Goal: Check status

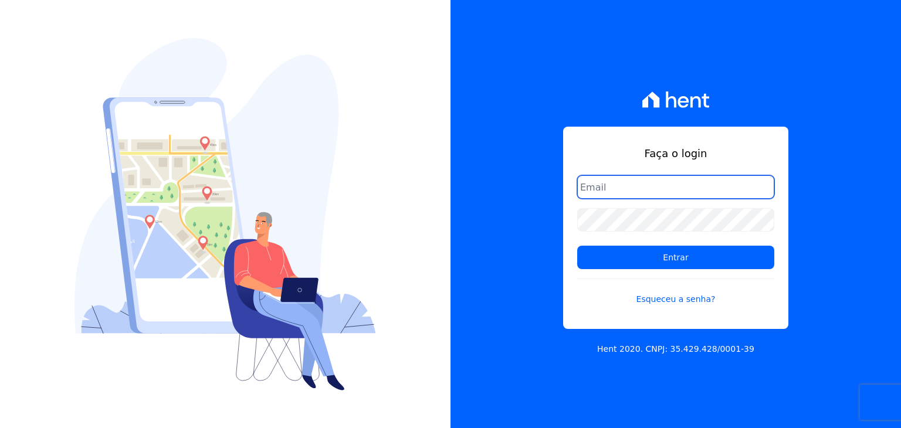
click at [628, 184] on input "email" at bounding box center [675, 186] width 197 height 23
type input "[PERSON_NAME][EMAIL_ADDRESS][PERSON_NAME][DOMAIN_NAME]"
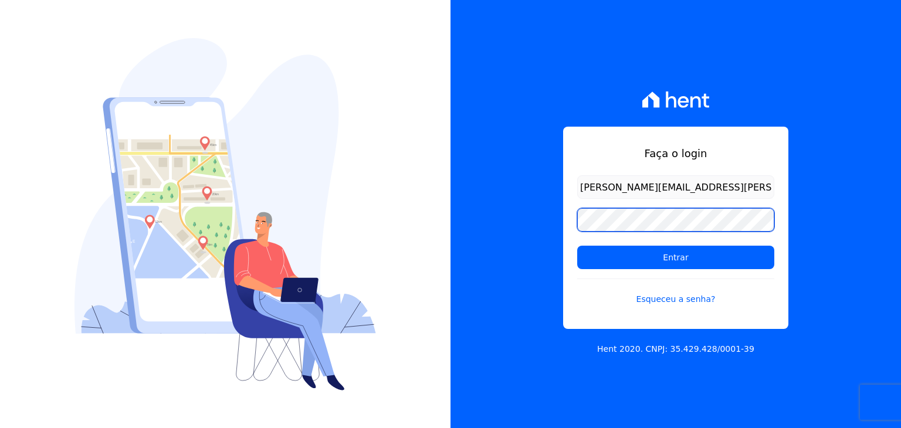
click at [577, 246] on input "Entrar" at bounding box center [675, 257] width 197 height 23
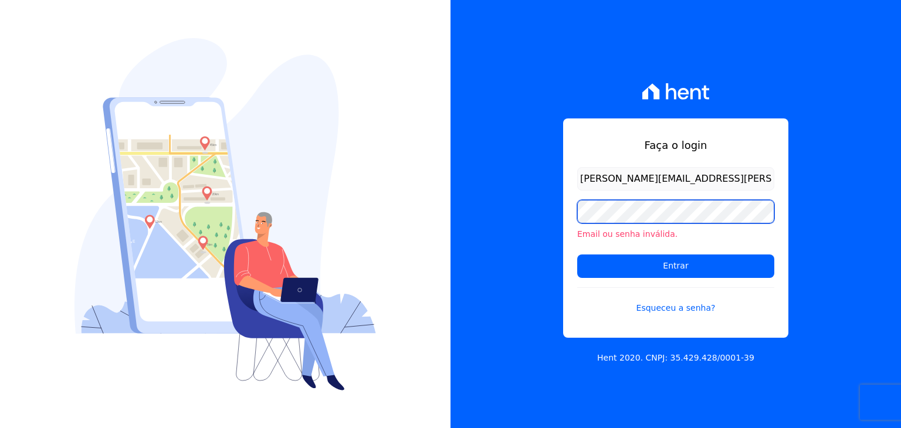
click at [577, 255] on input "Entrar" at bounding box center [675, 266] width 197 height 23
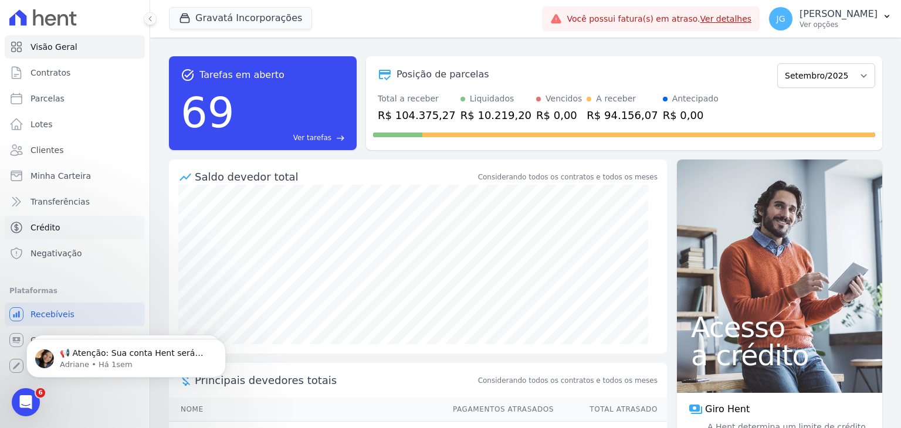
click at [47, 227] on span "Crédito" at bounding box center [46, 228] width 30 height 12
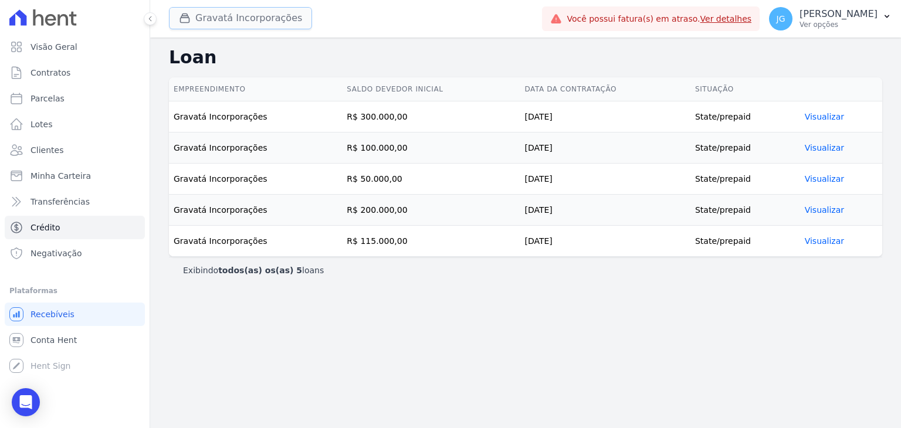
click at [223, 21] on button "Gravatá Incorporações" at bounding box center [240, 18] width 143 height 22
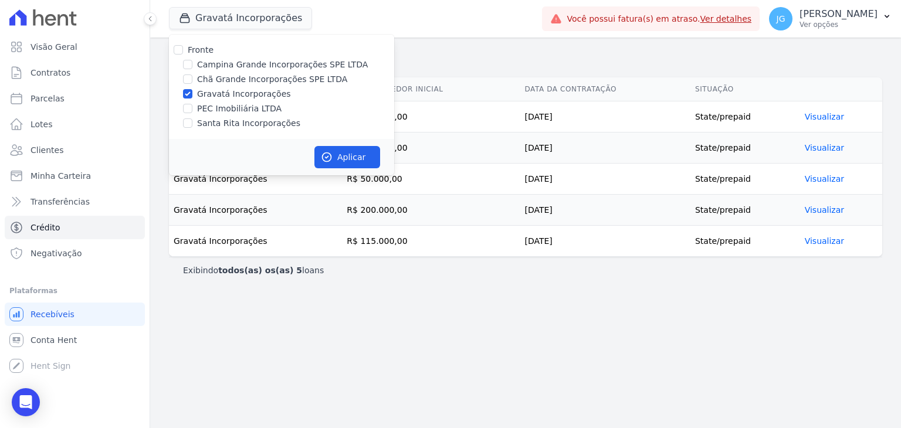
click at [227, 80] on label "Chã Grande Incorporações SPE LTDA" at bounding box center [272, 79] width 150 height 12
click at [192, 80] on input "Chã Grande Incorporações SPE LTDA" at bounding box center [187, 79] width 9 height 9
checkbox input "true"
click at [230, 96] on label "Gravatá Incorporações" at bounding box center [244, 94] width 94 height 12
click at [192, 96] on input "Gravatá Incorporações" at bounding box center [187, 93] width 9 height 9
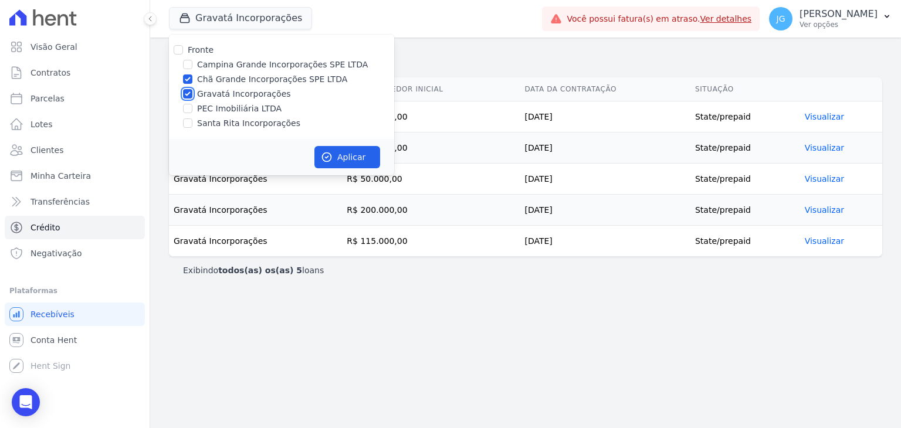
checkbox input "false"
click at [329, 164] on button "Aplicar" at bounding box center [348, 157] width 66 height 22
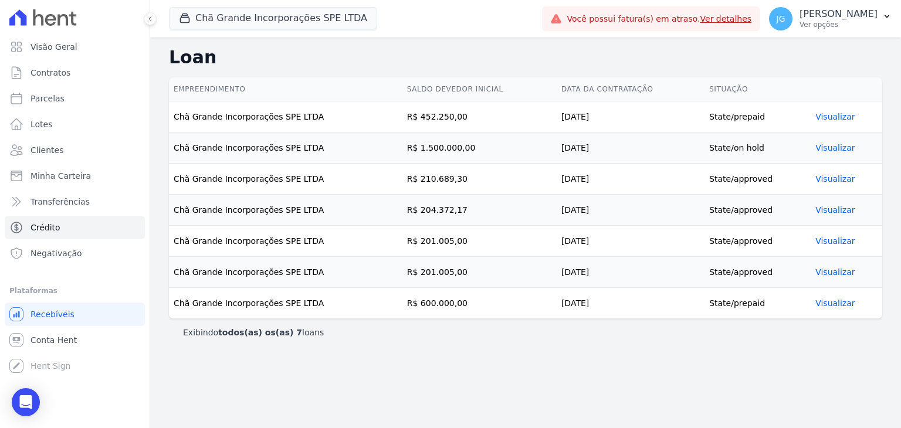
click at [815, 148] on td "Visualizar" at bounding box center [847, 148] width 72 height 31
click at [816, 149] on link "Visualizar" at bounding box center [835, 147] width 39 height 9
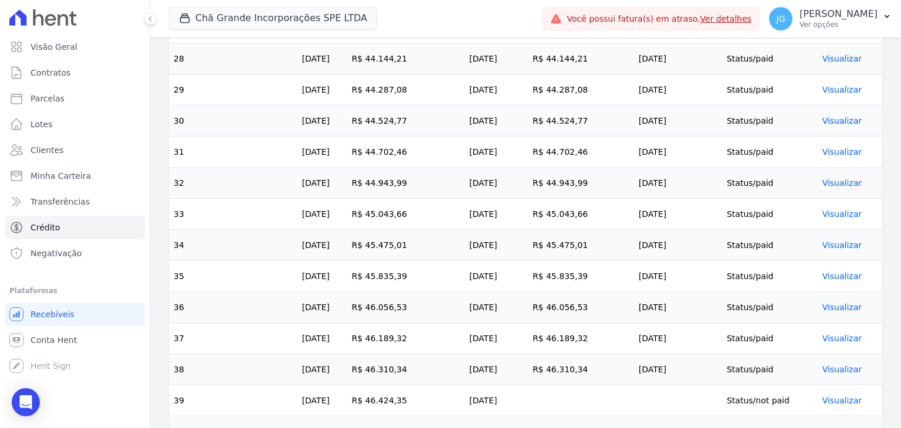
scroll to position [1408, 0]
